Goal: Task Accomplishment & Management: Manage account settings

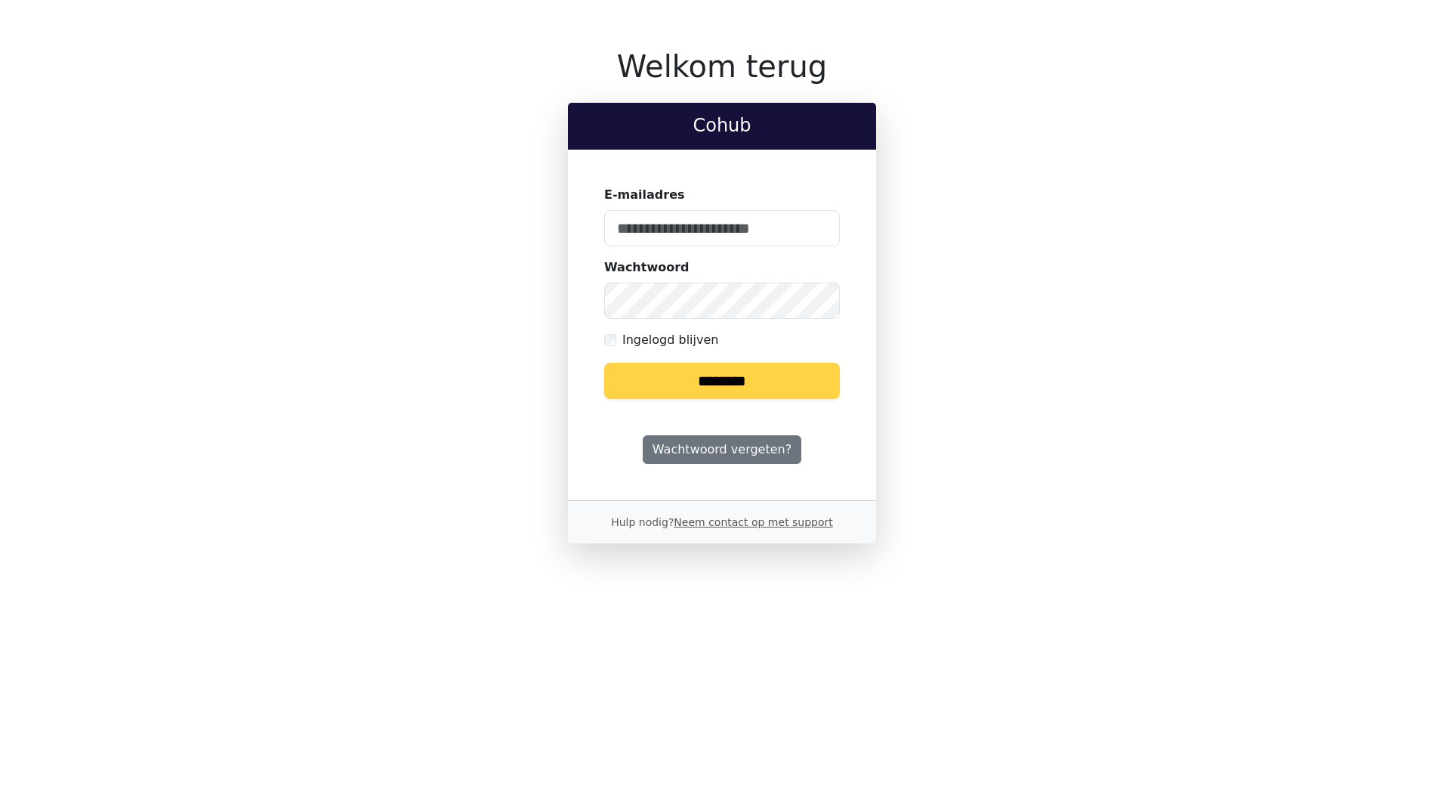
click at [636, 232] on input "E-mailadres" at bounding box center [722, 228] width 236 height 36
click at [811, 228] on keeper-lock "Open Keeper Popup" at bounding box center [819, 228] width 18 height 18
click at [641, 245] on input "E-mailadres" at bounding box center [722, 228] width 236 height 36
type input "**********"
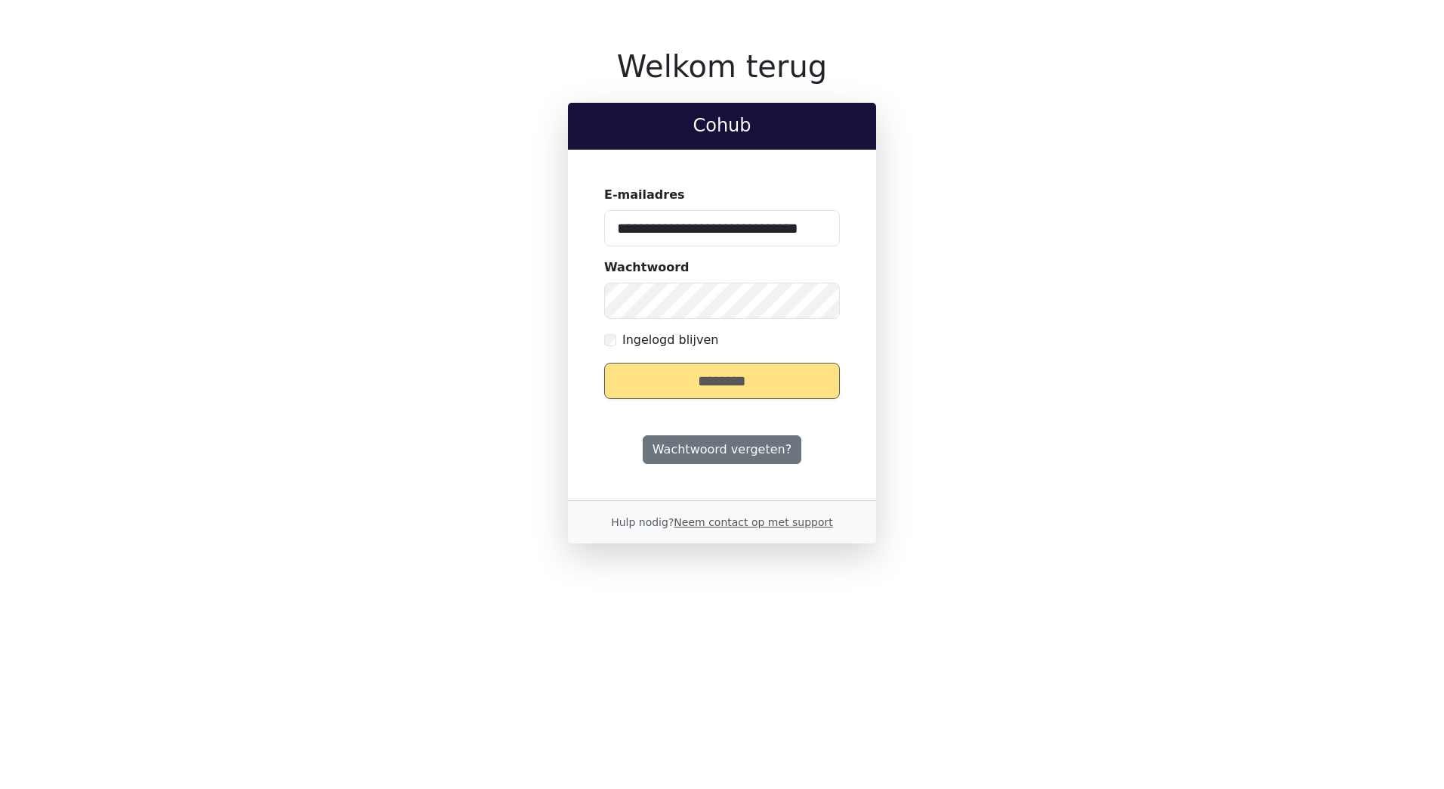
click at [820, 231] on keeper-lock "Open Keeper Popup" at bounding box center [819, 228] width 18 height 18
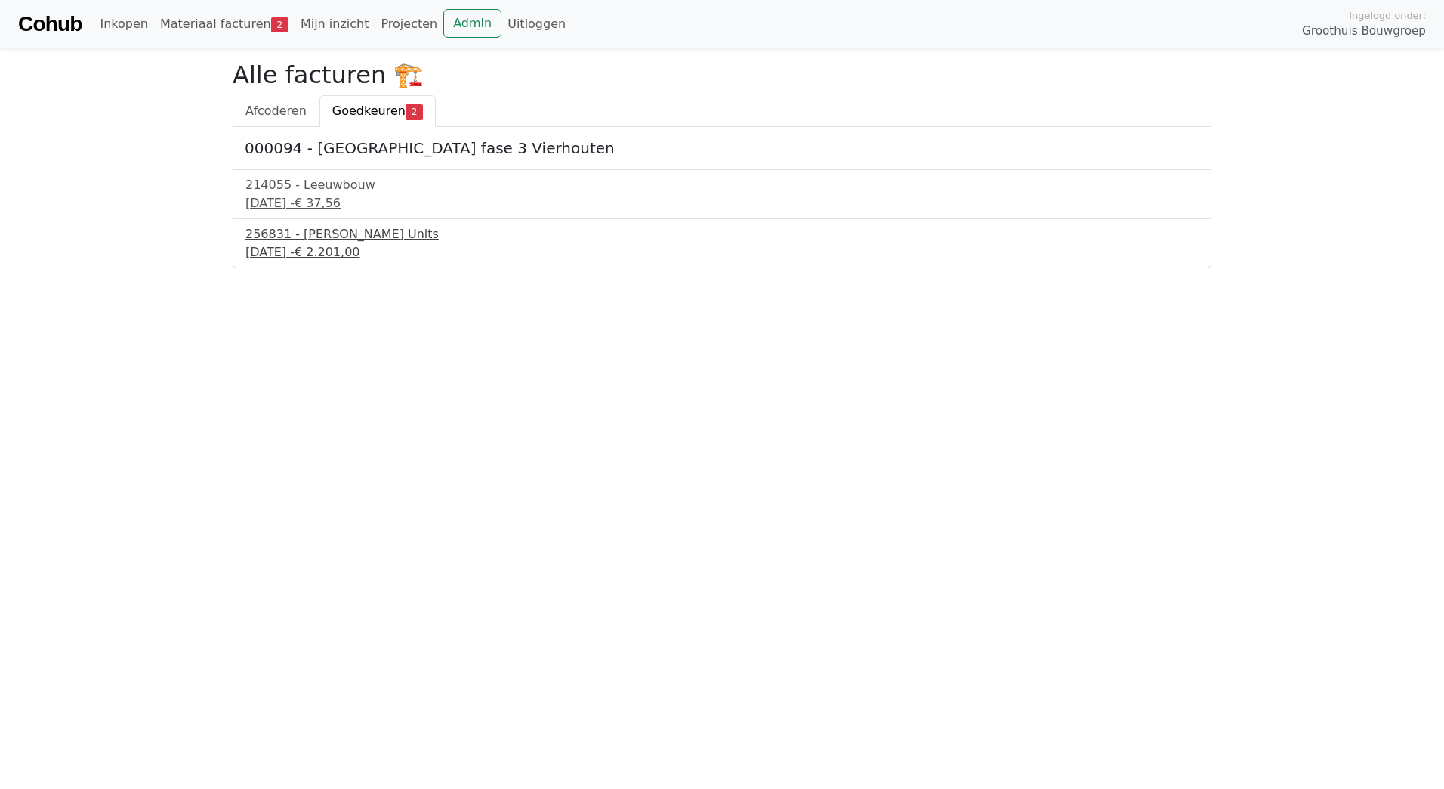
click at [449, 248] on div "19 september 2025 - € 2.201,00" at bounding box center [721, 252] width 953 height 18
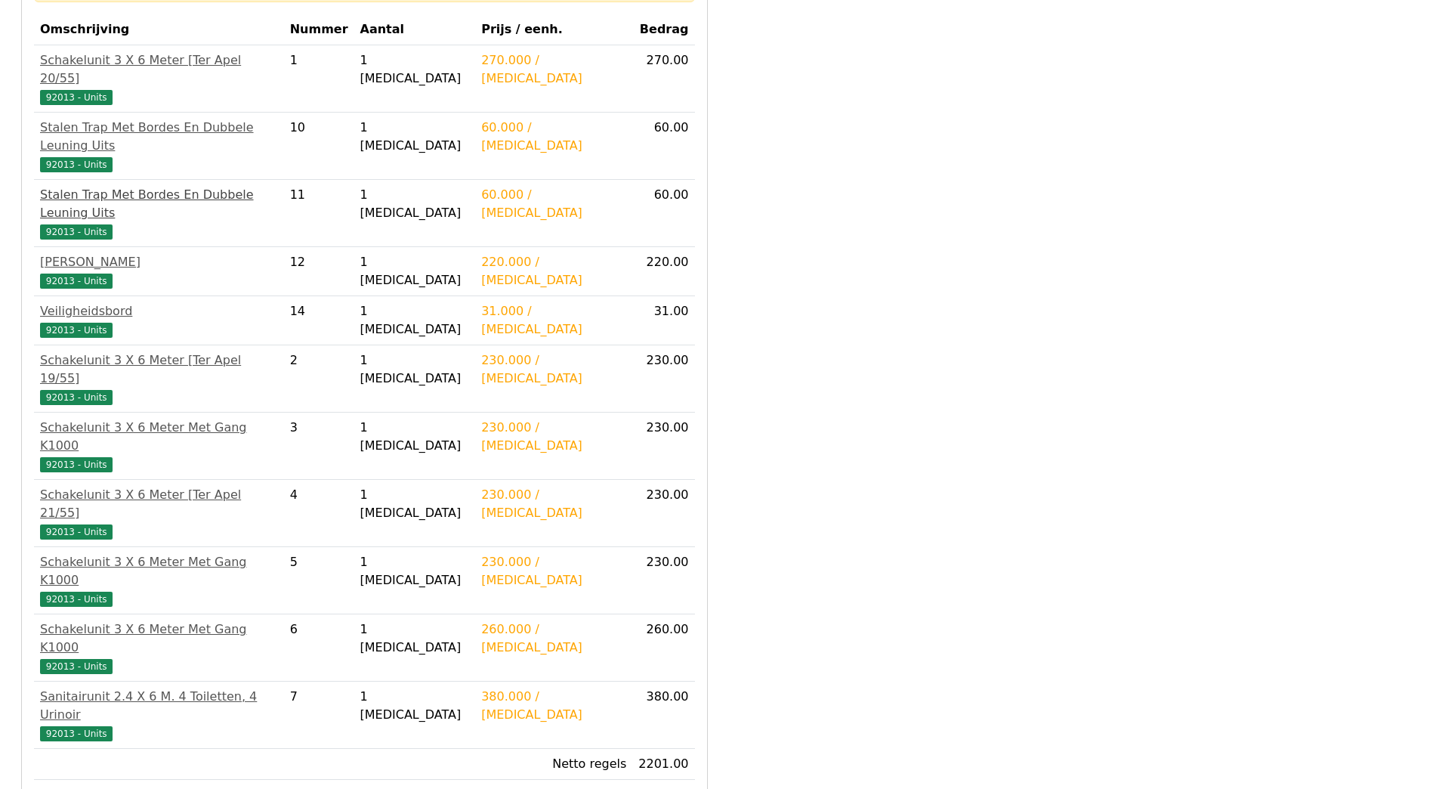
scroll to position [302, 0]
